Goal: Check status: Check status

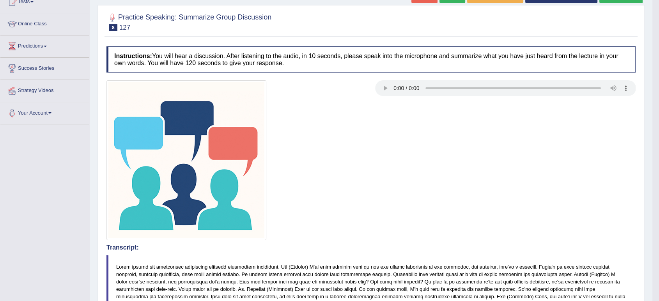
scroll to position [91, 0]
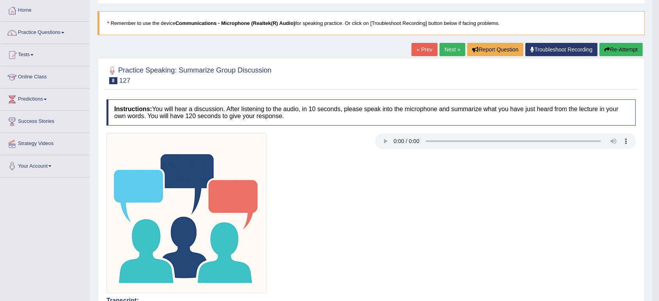
scroll to position [0, 0]
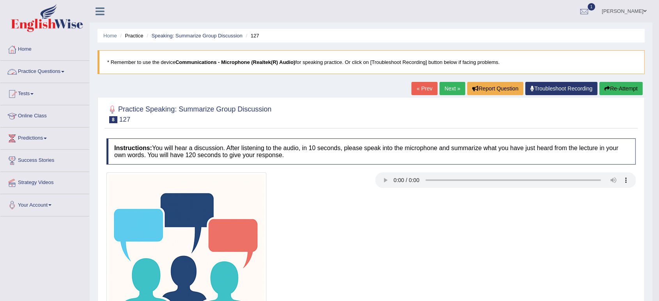
click at [62, 73] on link "Practice Questions" at bounding box center [44, 70] width 89 height 19
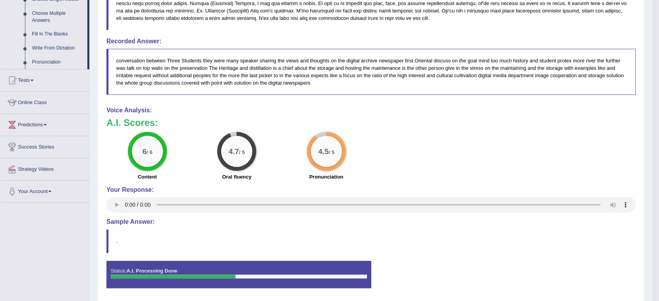
scroll to position [430, 0]
click at [34, 80] on link "Tests" at bounding box center [44, 78] width 89 height 19
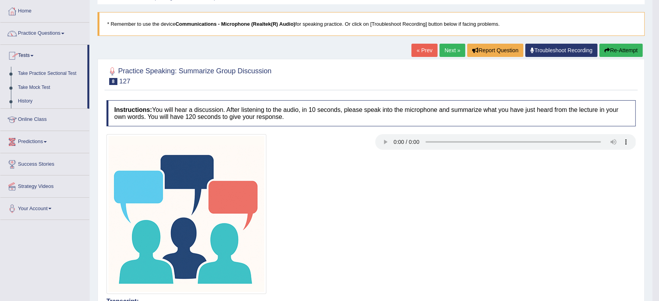
scroll to position [38, 0]
click at [25, 103] on link "History" at bounding box center [50, 102] width 73 height 14
click at [27, 102] on link "History" at bounding box center [50, 102] width 73 height 14
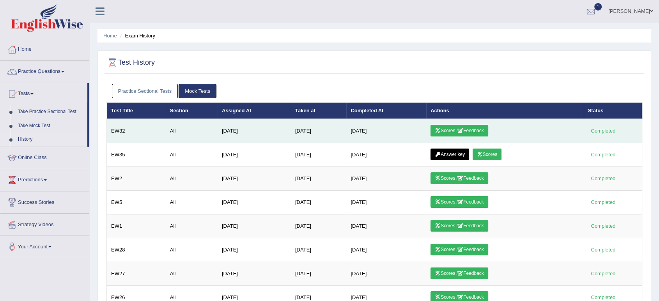
click at [457, 127] on link "Scores / Feedback" at bounding box center [459, 131] width 58 height 12
click at [483, 127] on link "Scores / Feedback" at bounding box center [459, 131] width 58 height 12
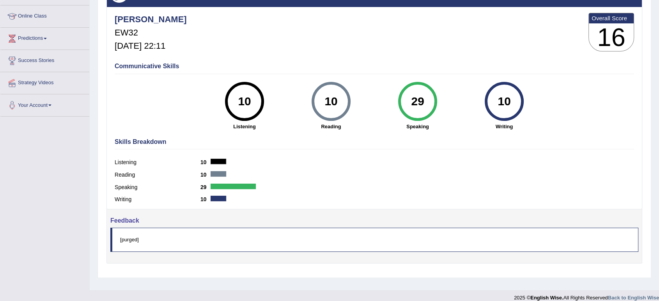
scroll to position [108, 0]
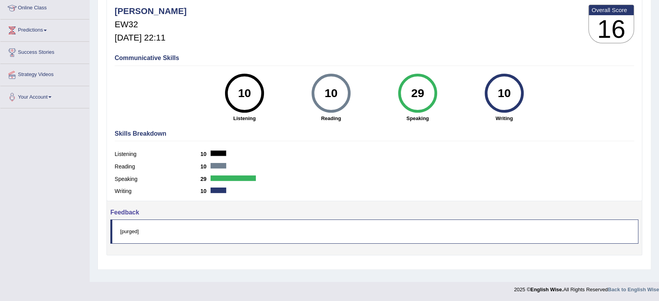
click at [324, 183] on div "Speaking 29" at bounding box center [374, 180] width 519 height 12
click at [262, 168] on div "Reading 10" at bounding box center [374, 167] width 519 height 12
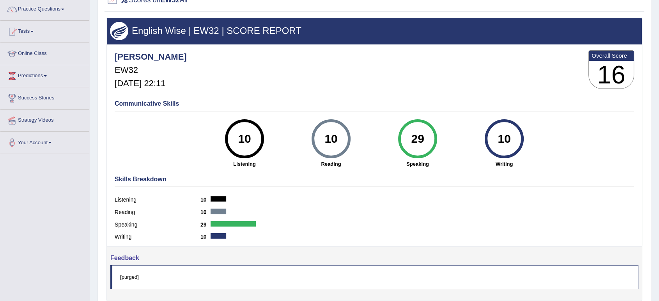
scroll to position [0, 0]
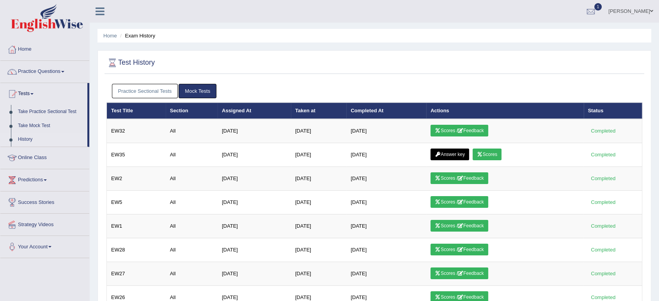
click at [156, 90] on link "Practice Sectional Tests" at bounding box center [145, 91] width 66 height 14
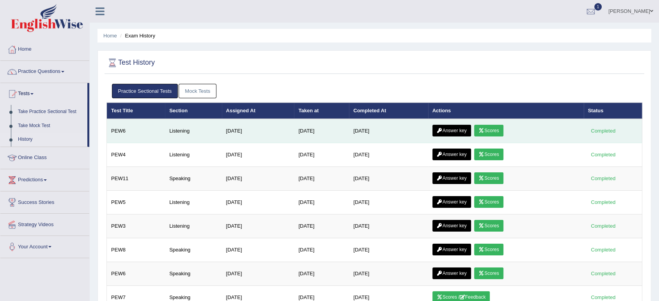
click at [496, 130] on link "Scores" at bounding box center [488, 131] width 29 height 12
